Goal: Task Accomplishment & Management: Complete application form

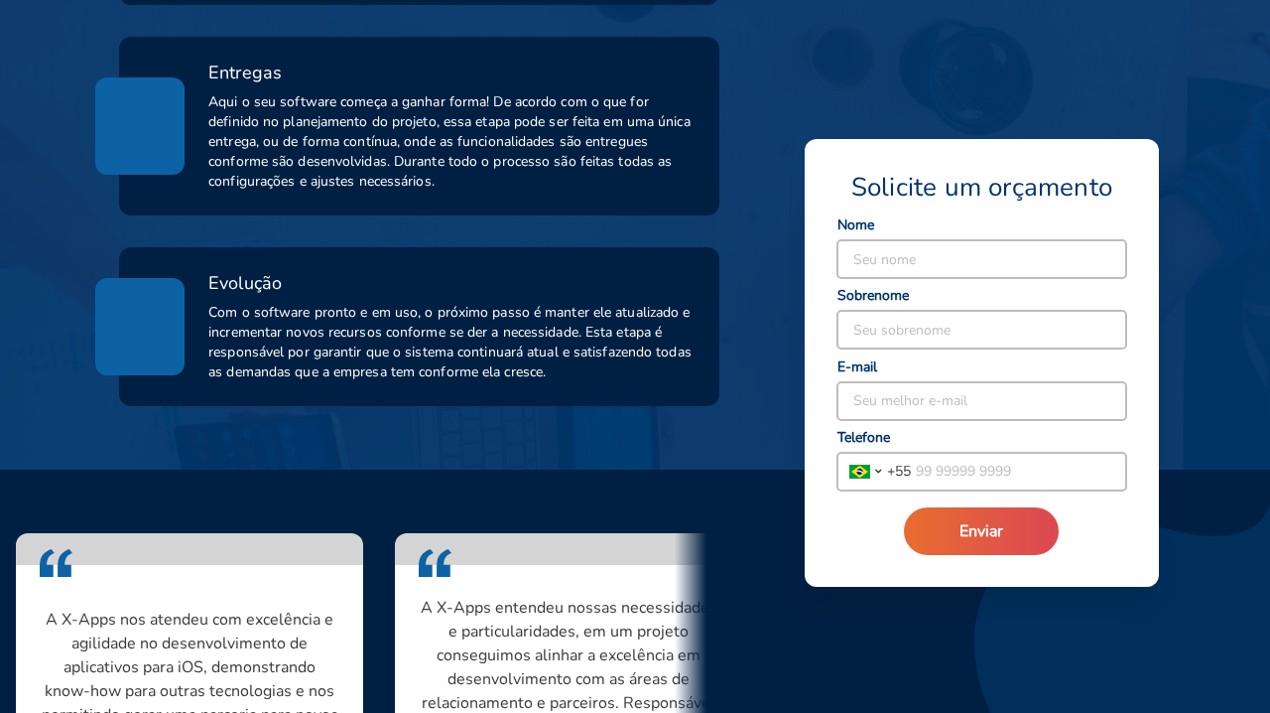
scroll to position [1197, 0]
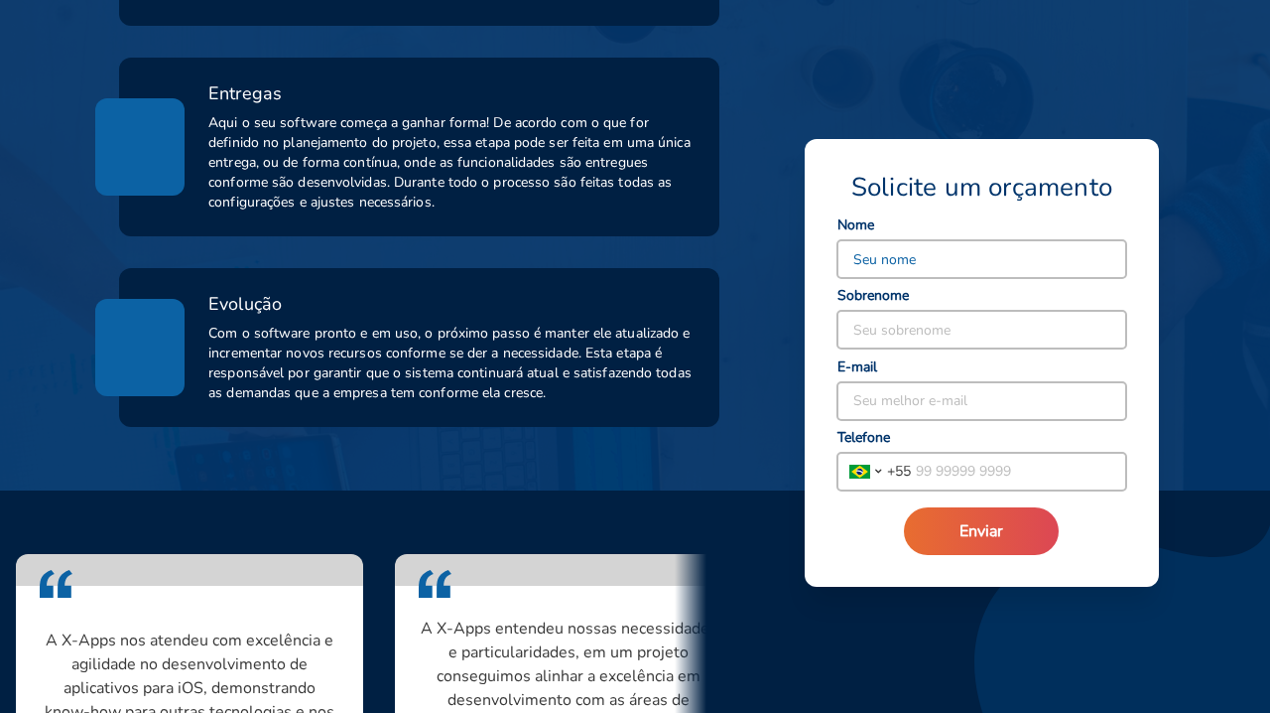
click at [966, 269] on input at bounding box center [982, 259] width 289 height 38
type input "O"
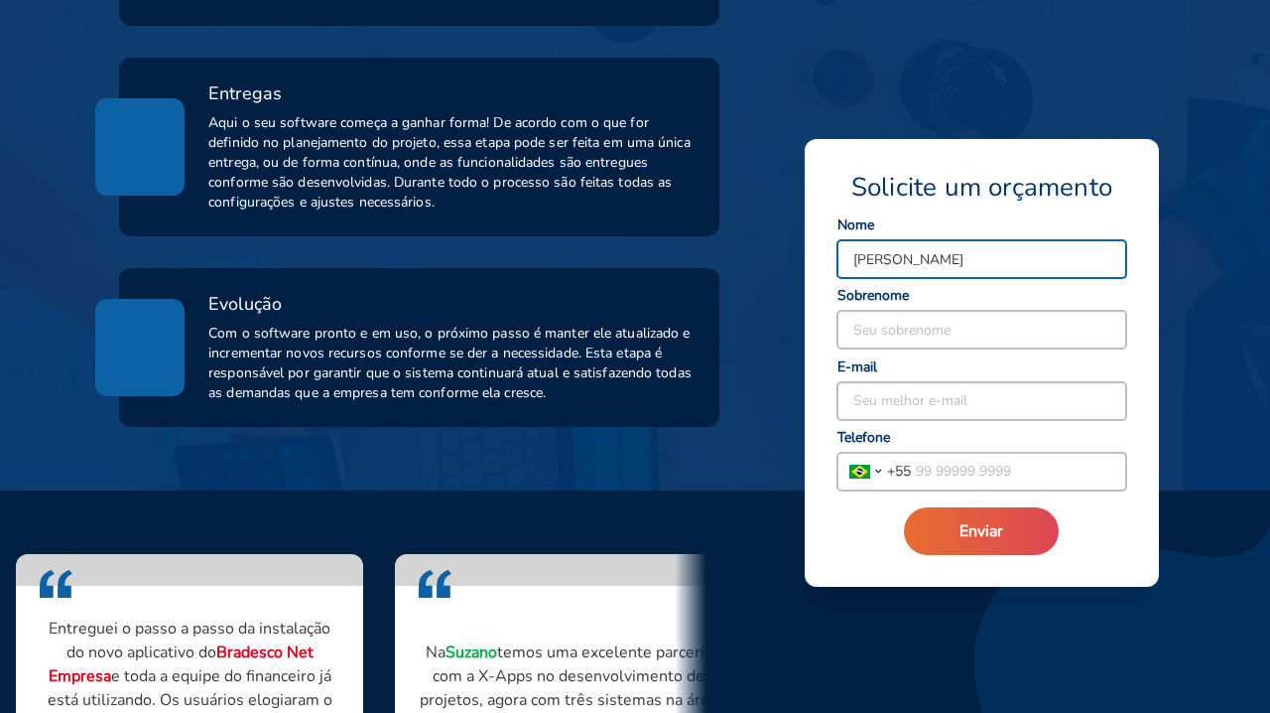
type input "[PERSON_NAME]"
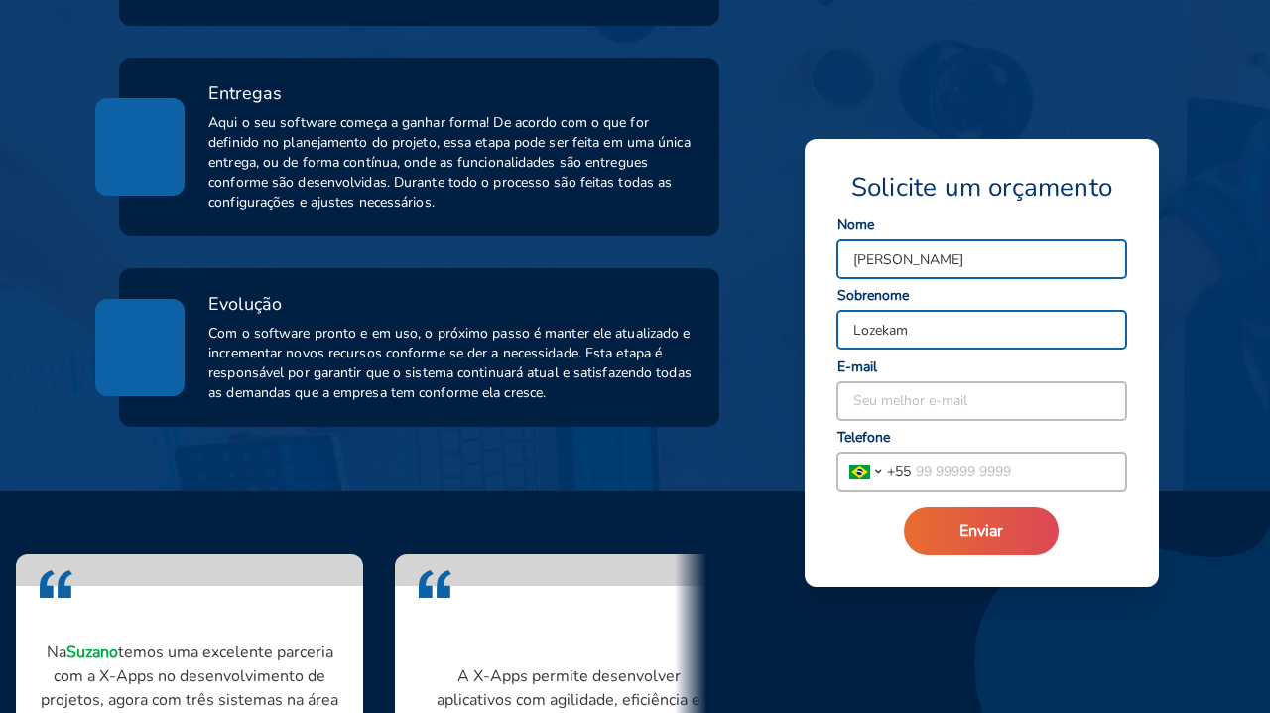
type input "Lozekam"
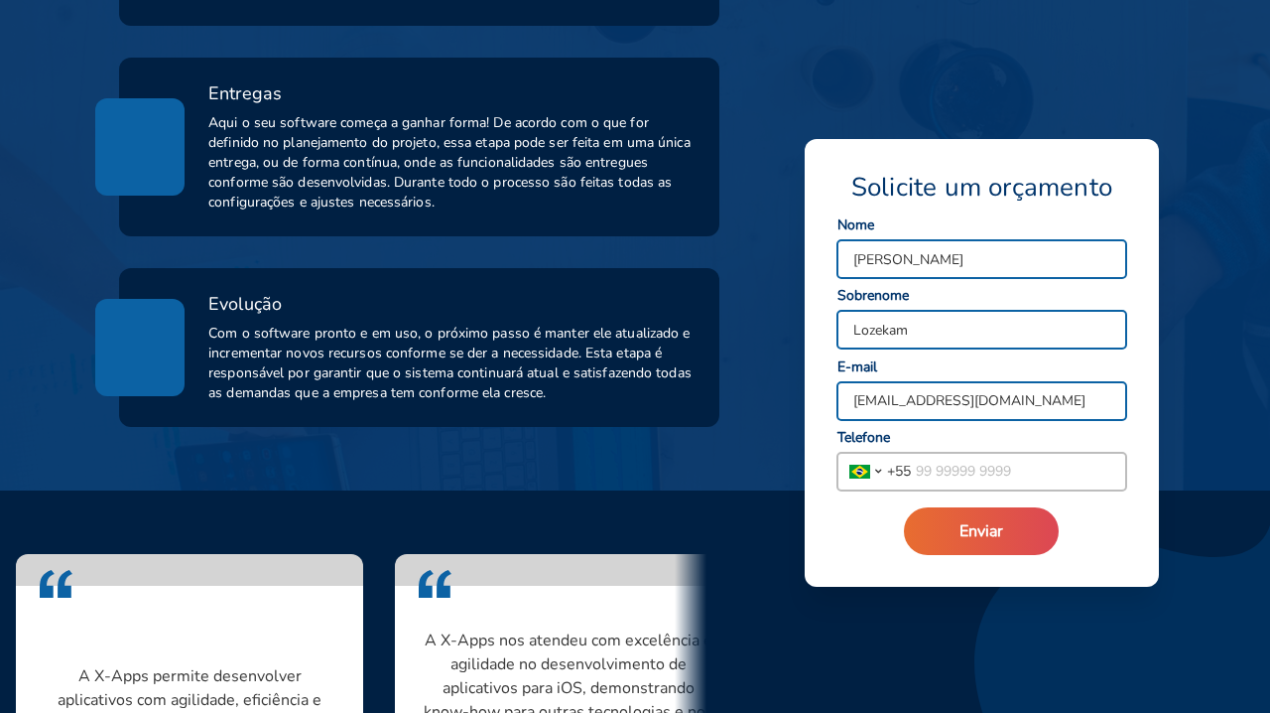
type input "ivoricardo@lzfiscal.com.br"
click at [974, 479] on input "tel" at bounding box center [1018, 472] width 215 height 38
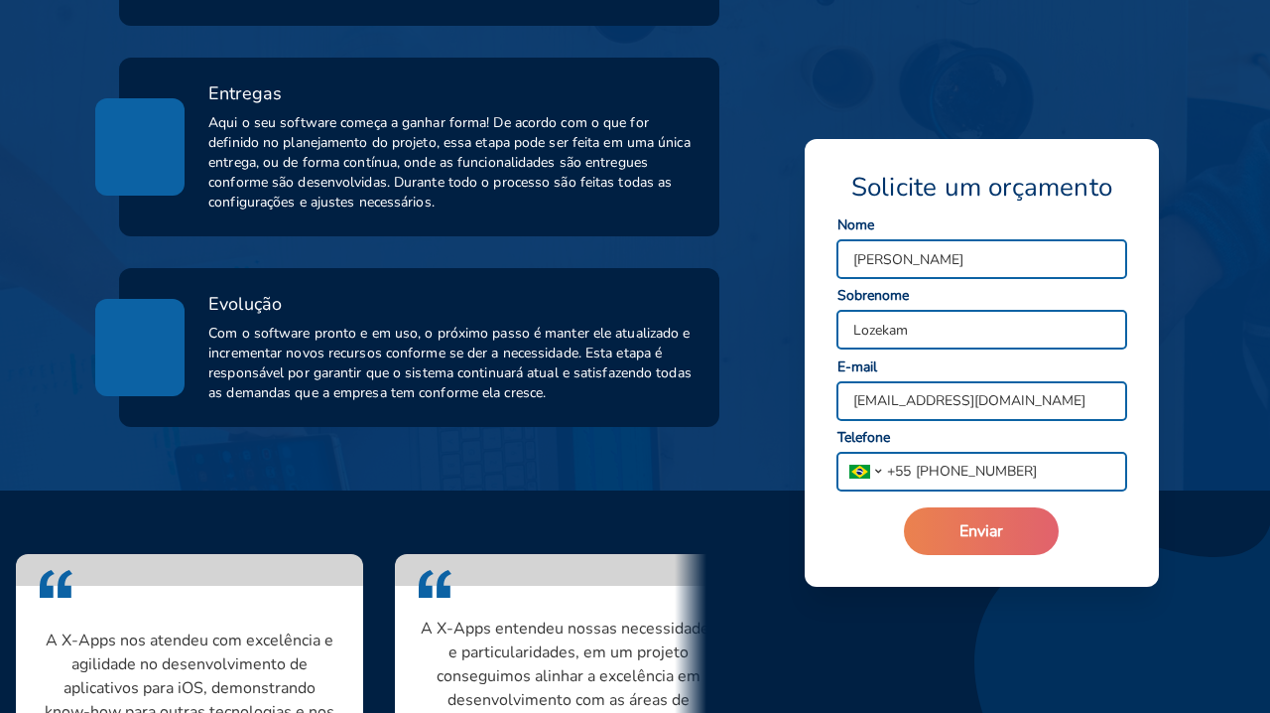
type input "(11) 98571-3949"
click at [982, 530] on span "Enviar" at bounding box center [982, 531] width 44 height 22
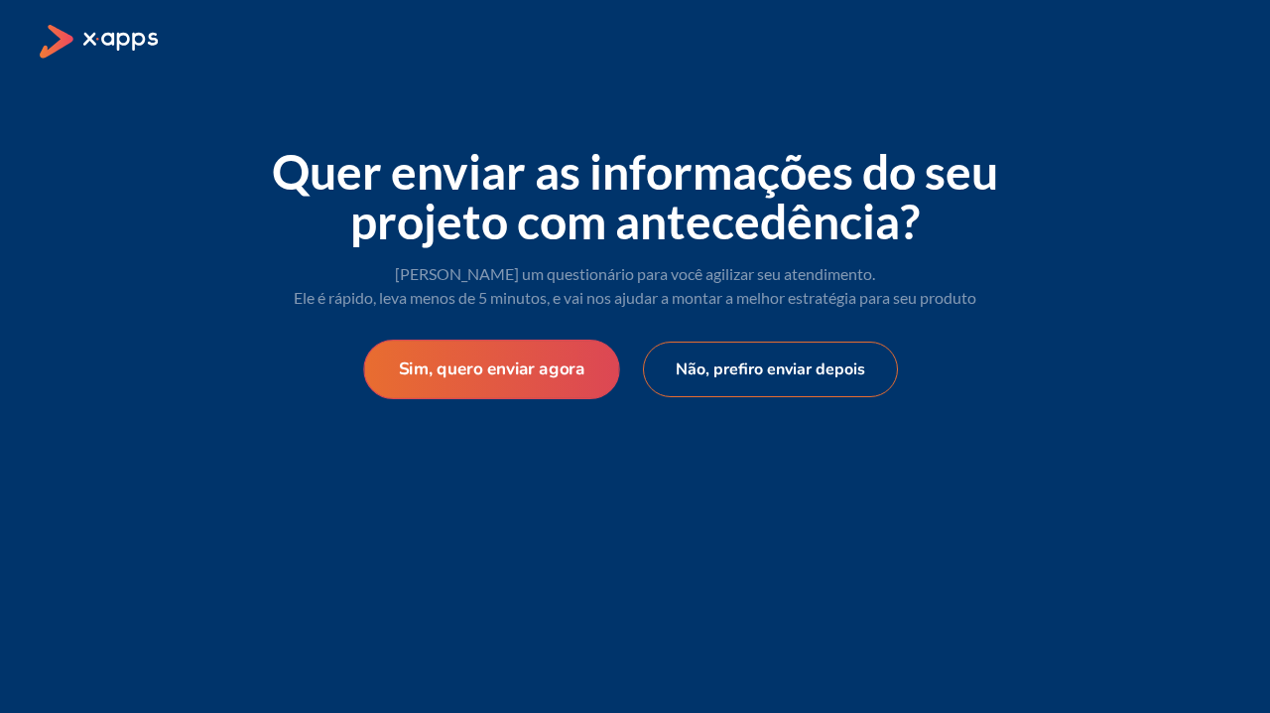
click at [566, 375] on button "Sim, quero enviar agora" at bounding box center [491, 369] width 256 height 60
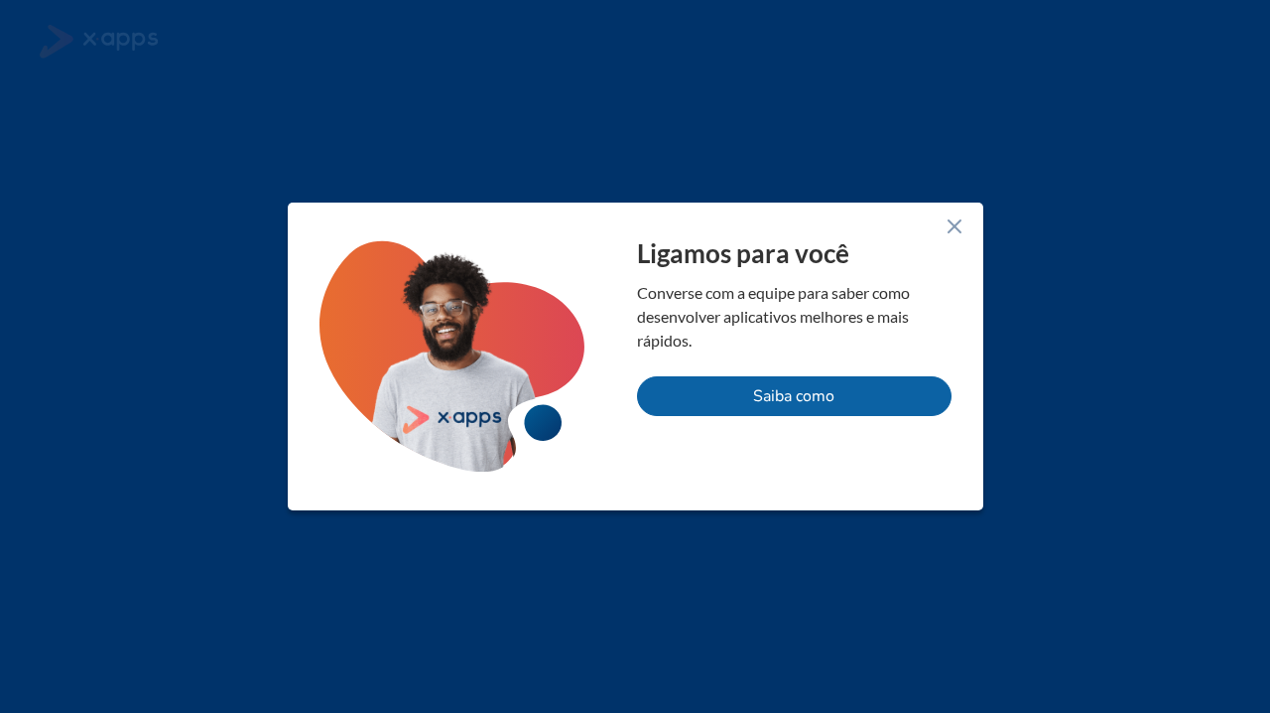
click at [953, 229] on icon at bounding box center [955, 226] width 24 height 24
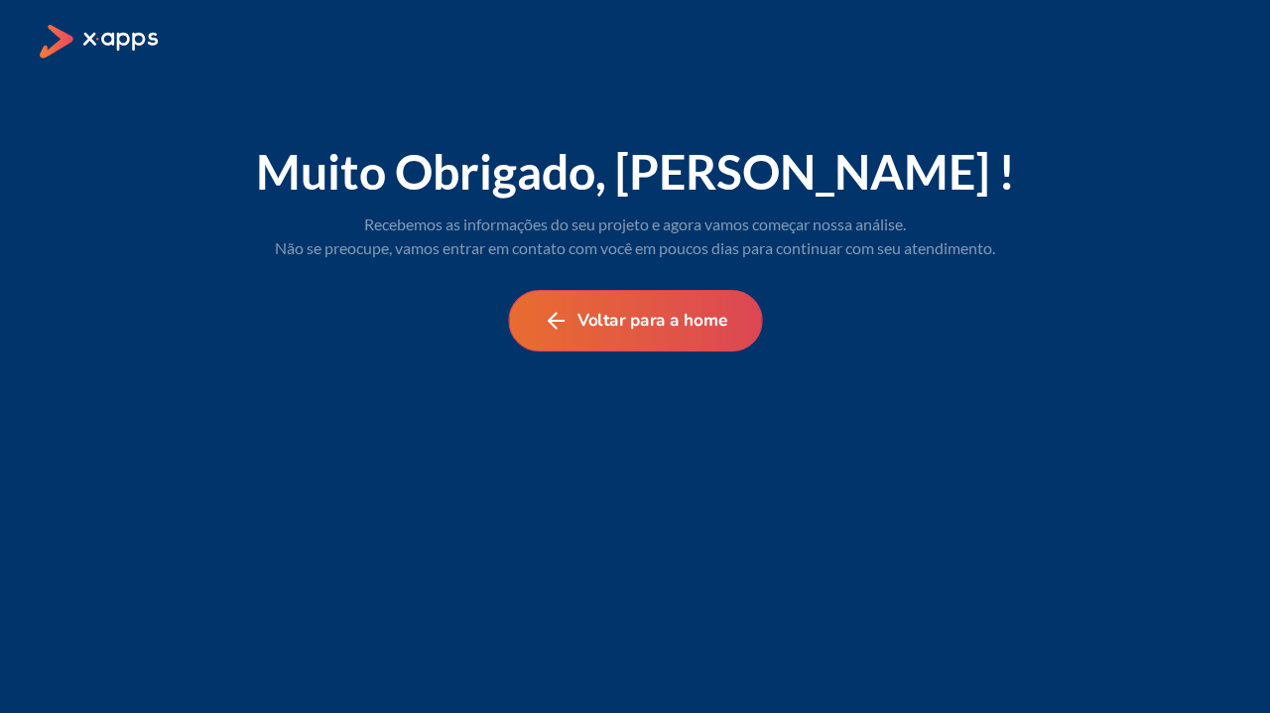
click at [645, 323] on button "Voltar para a home" at bounding box center [635, 321] width 254 height 62
